Goal: Find specific page/section: Find specific page/section

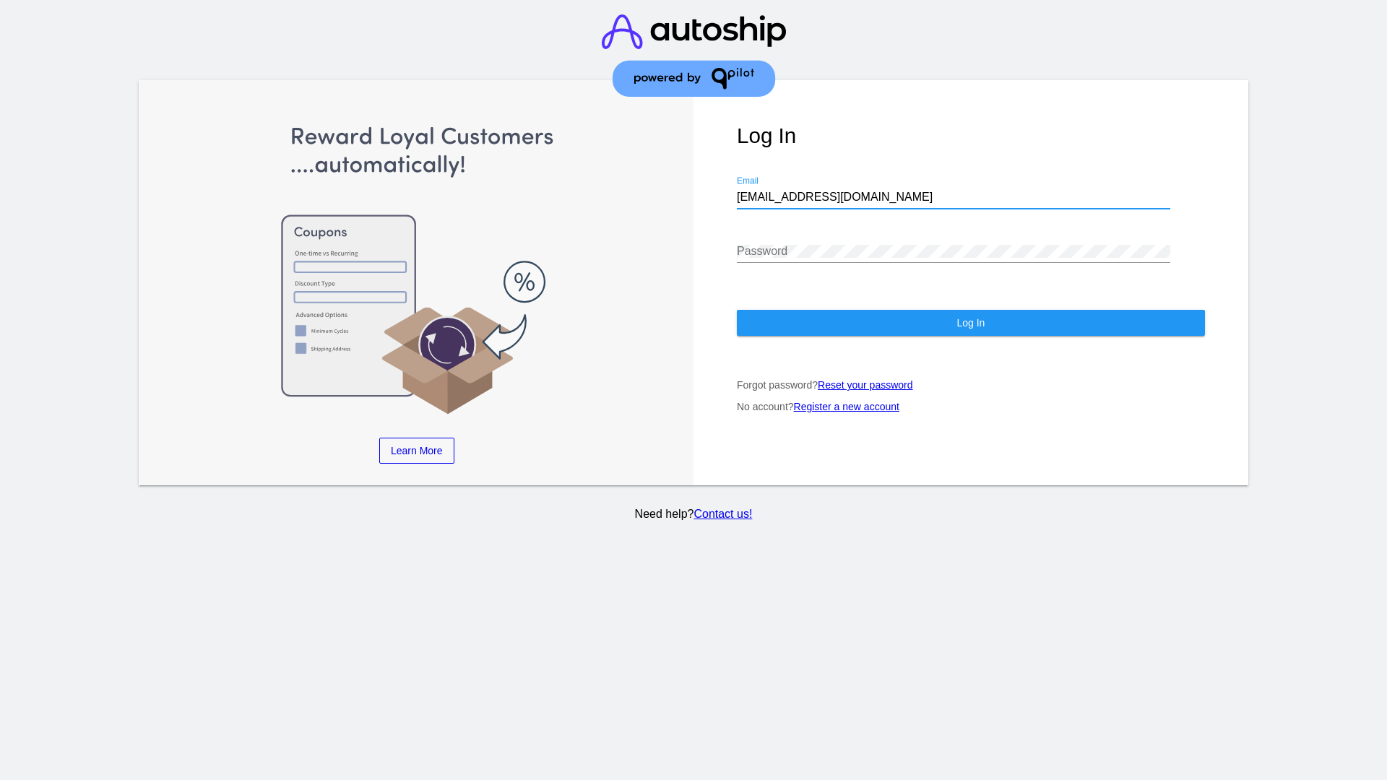
type input "[EMAIL_ADDRESS][DOMAIN_NAME]"
click at [970, 323] on span "Log In" at bounding box center [970, 323] width 28 height 12
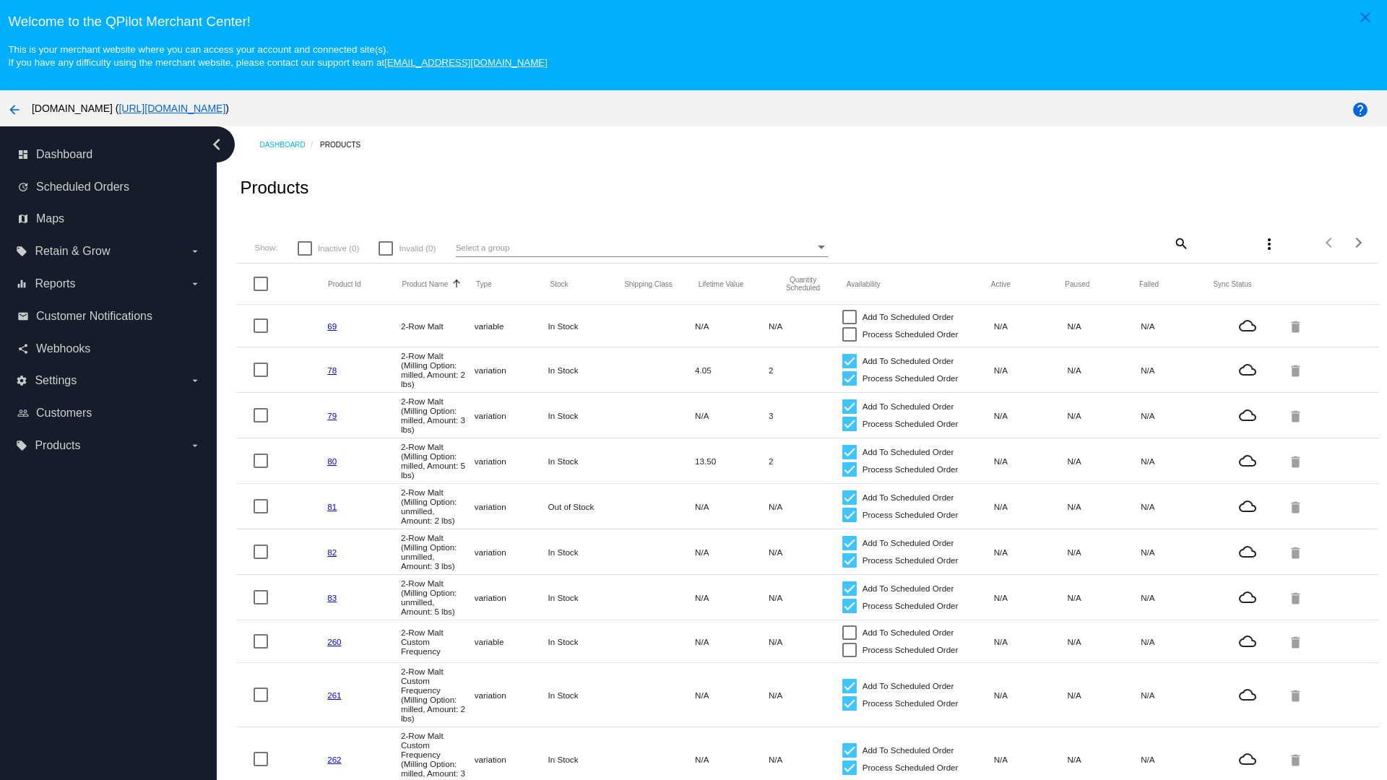
click at [1179, 243] on mat-icon "search" at bounding box center [1179, 243] width 17 height 22
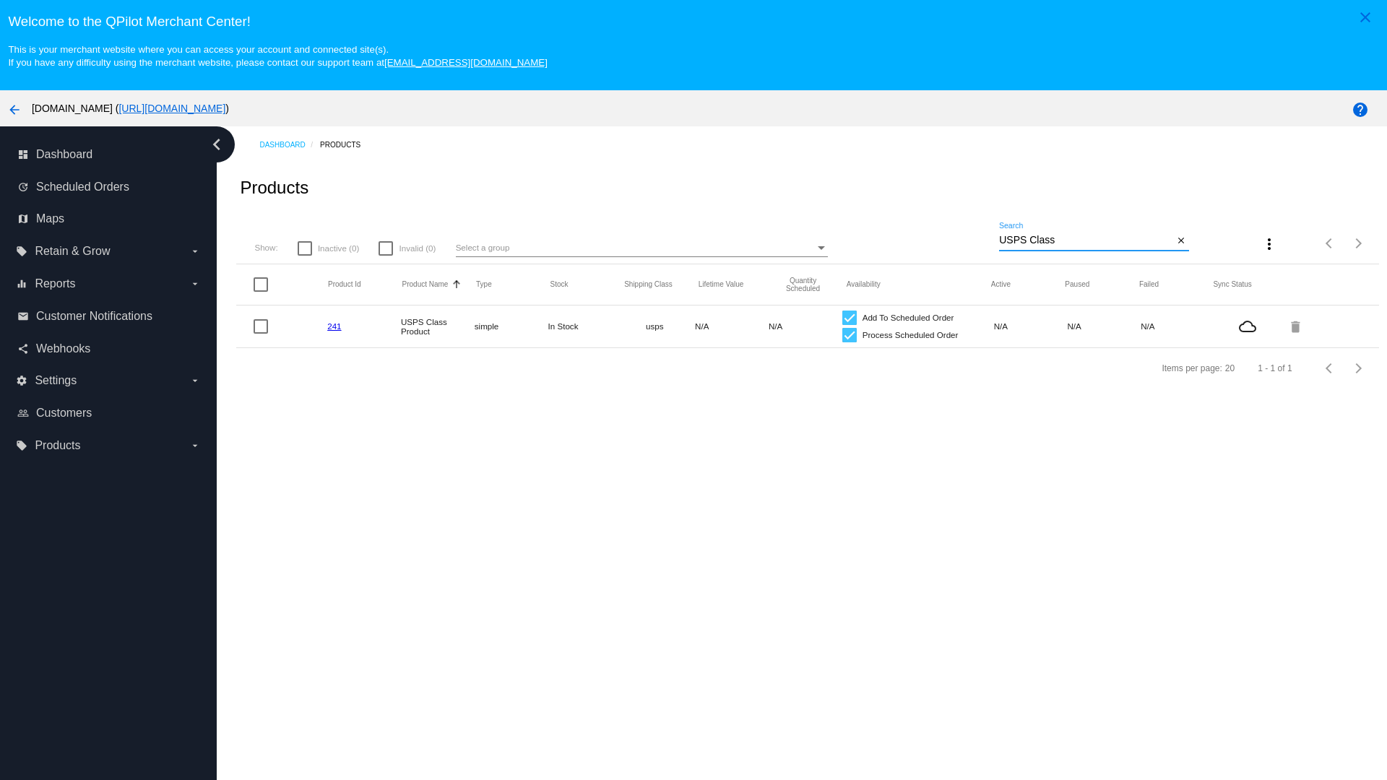
type input "Variable Enable"
